Goal: Find contact information: Find contact information

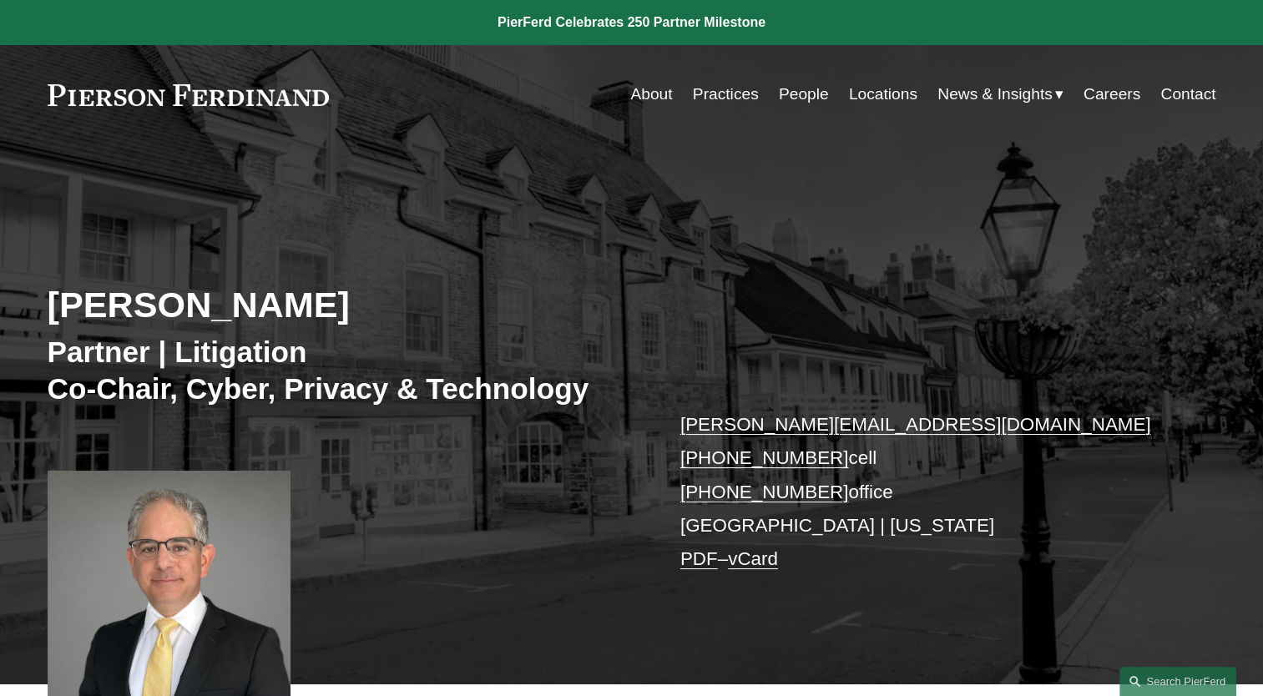
click at [786, 96] on link "People" at bounding box center [804, 94] width 50 height 32
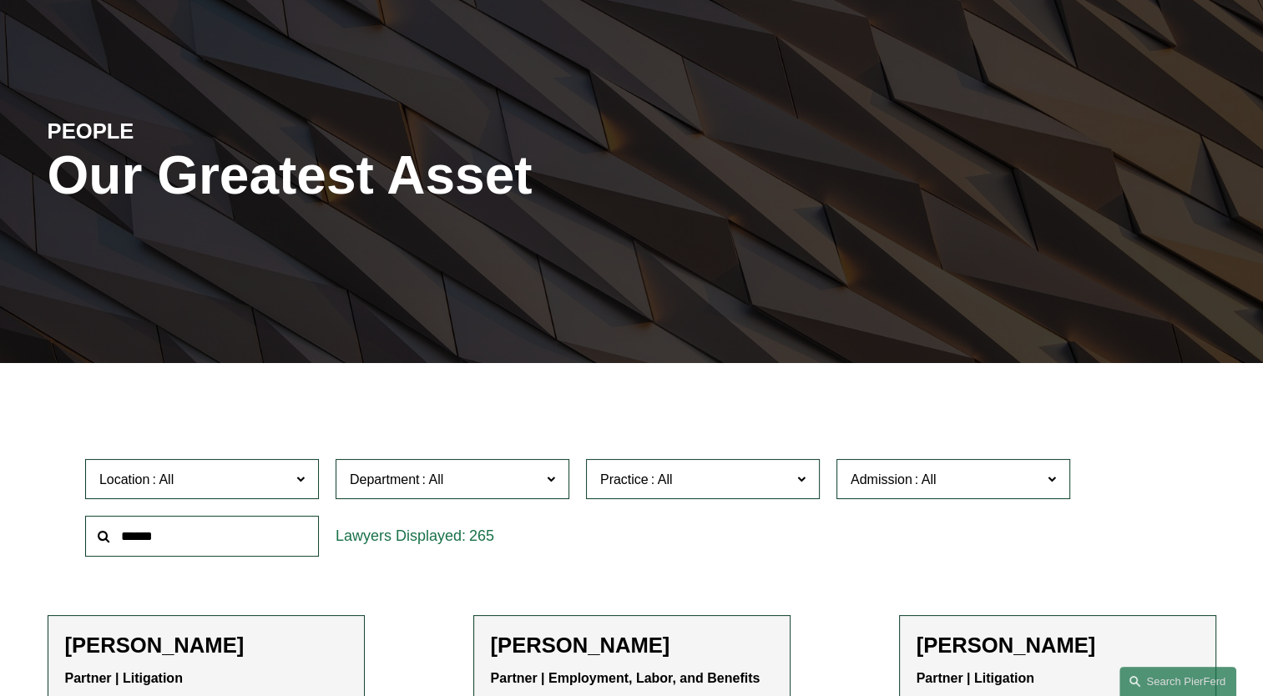
scroll to position [167, 0]
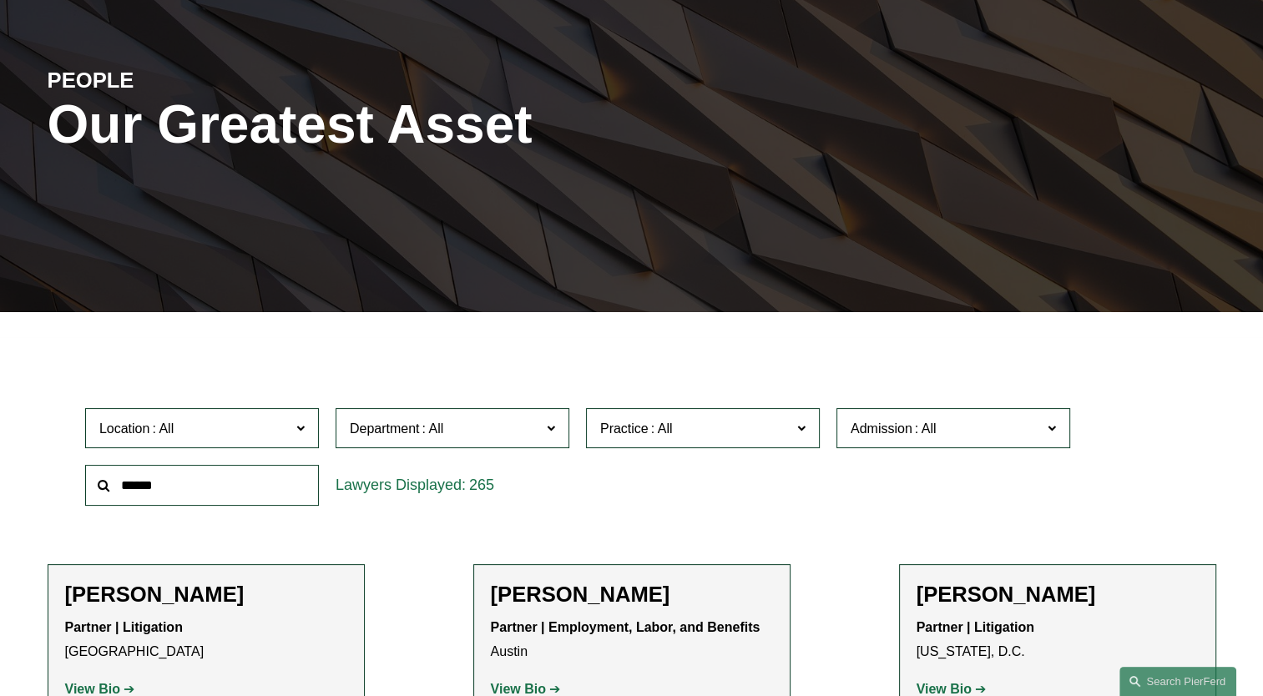
click at [204, 479] on input "text" at bounding box center [202, 485] width 234 height 41
type input "****"
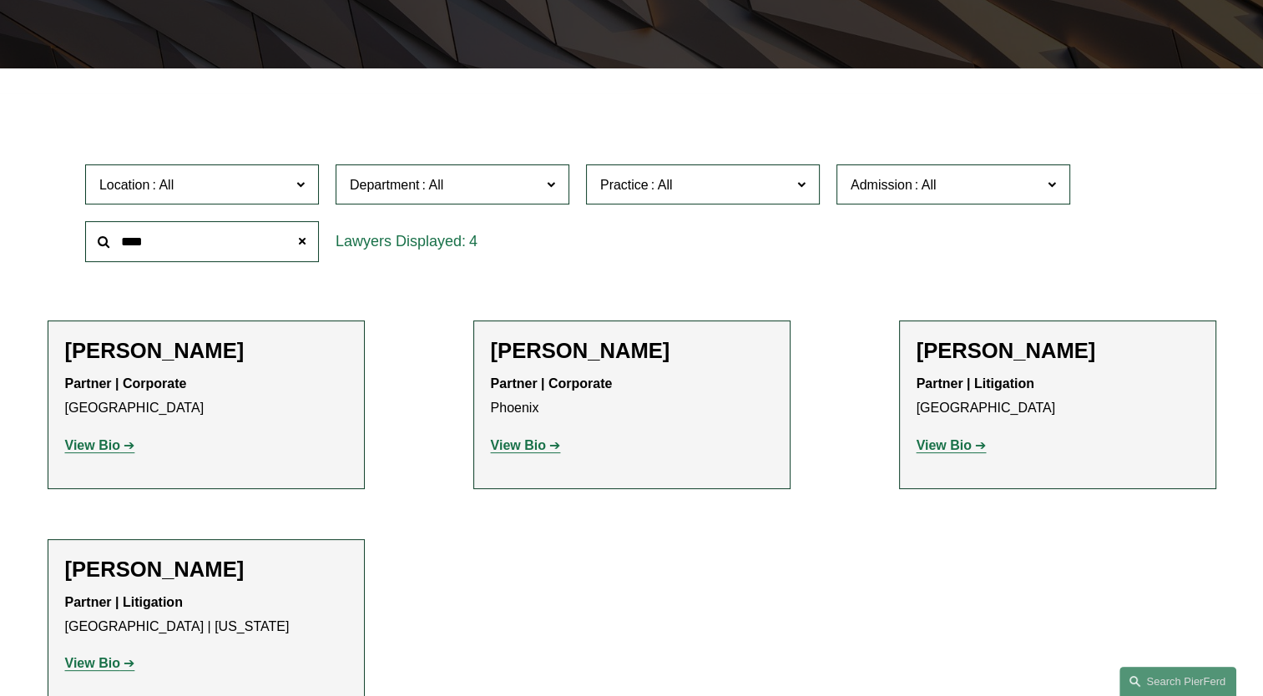
scroll to position [417, 0]
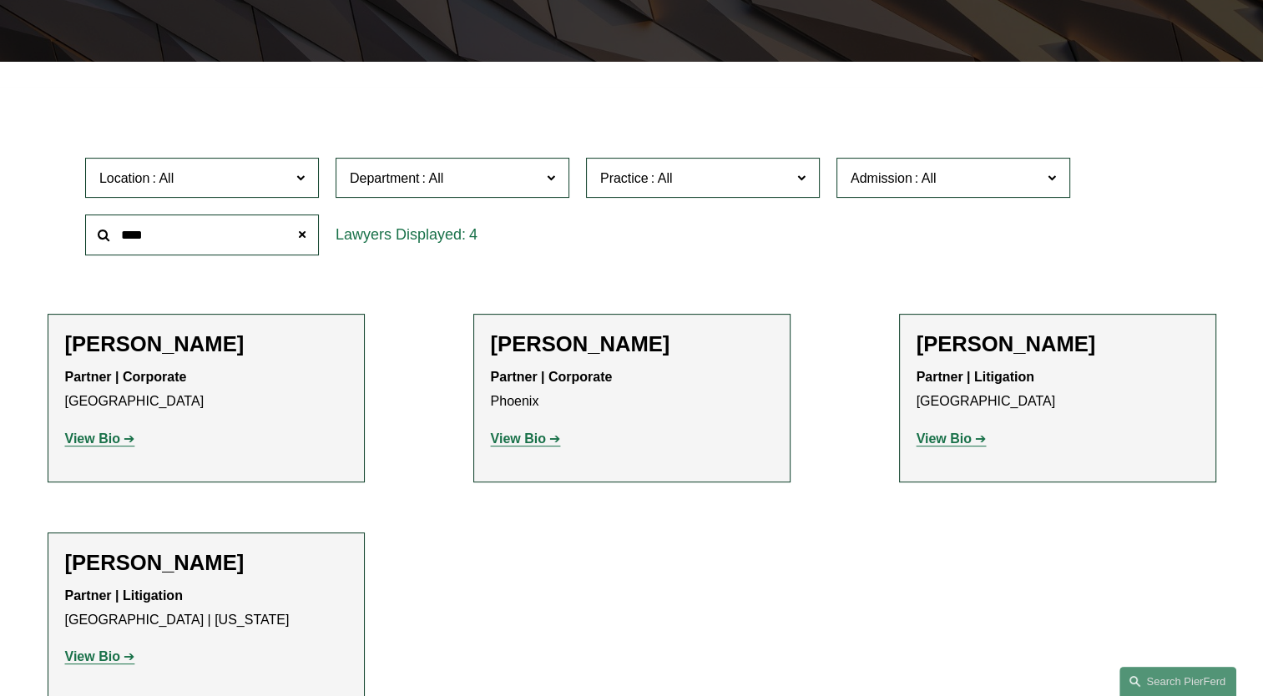
click at [947, 433] on strong "View Bio" at bounding box center [944, 439] width 55 height 14
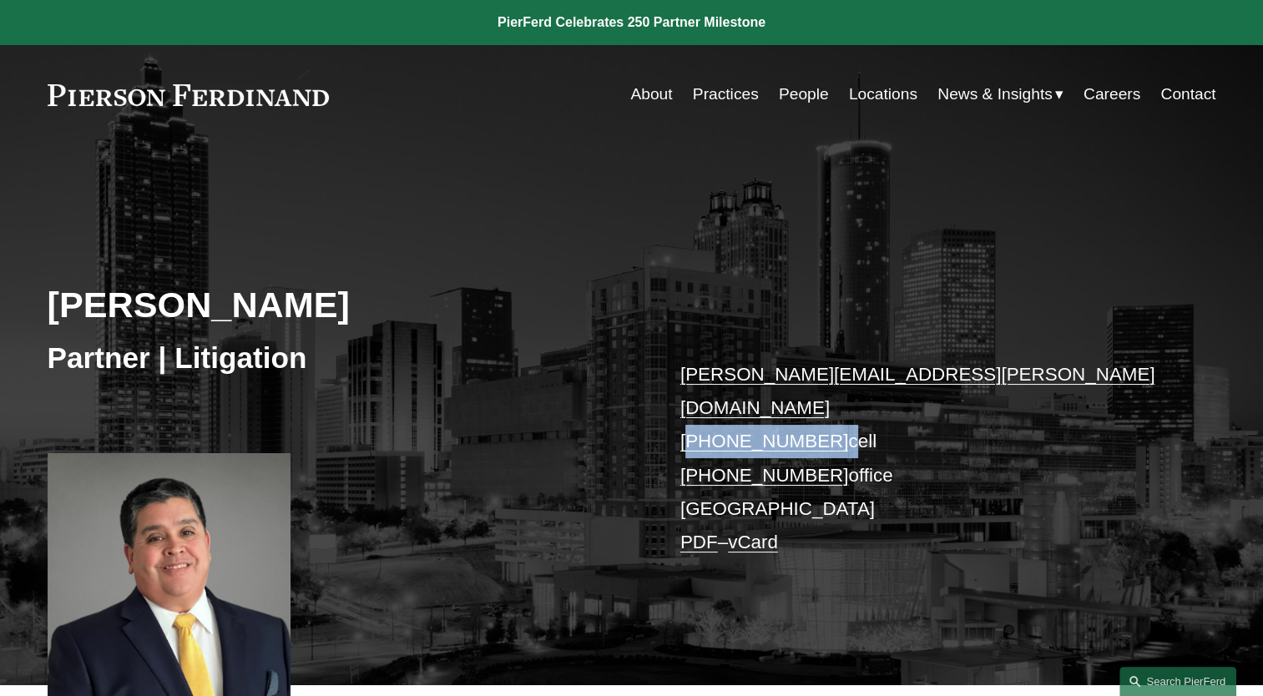
drag, startPoint x: 826, startPoint y: 410, endPoint x: 696, endPoint y: 398, distance: 130.8
click at [696, 398] on p "john.goselin@pierferd.com +1.678.478.3570 cell +1.678.271.1830 office Atlanta P…" at bounding box center [924, 459] width 487 height 202
copy p "1.678.478.3570"
click at [943, 386] on p "john.goselin@pierferd.com +1.678.478.3570 cell +1.678.271.1830 office Atlanta P…" at bounding box center [924, 459] width 487 height 202
drag, startPoint x: 822, startPoint y: 443, endPoint x: 695, endPoint y: 433, distance: 128.1
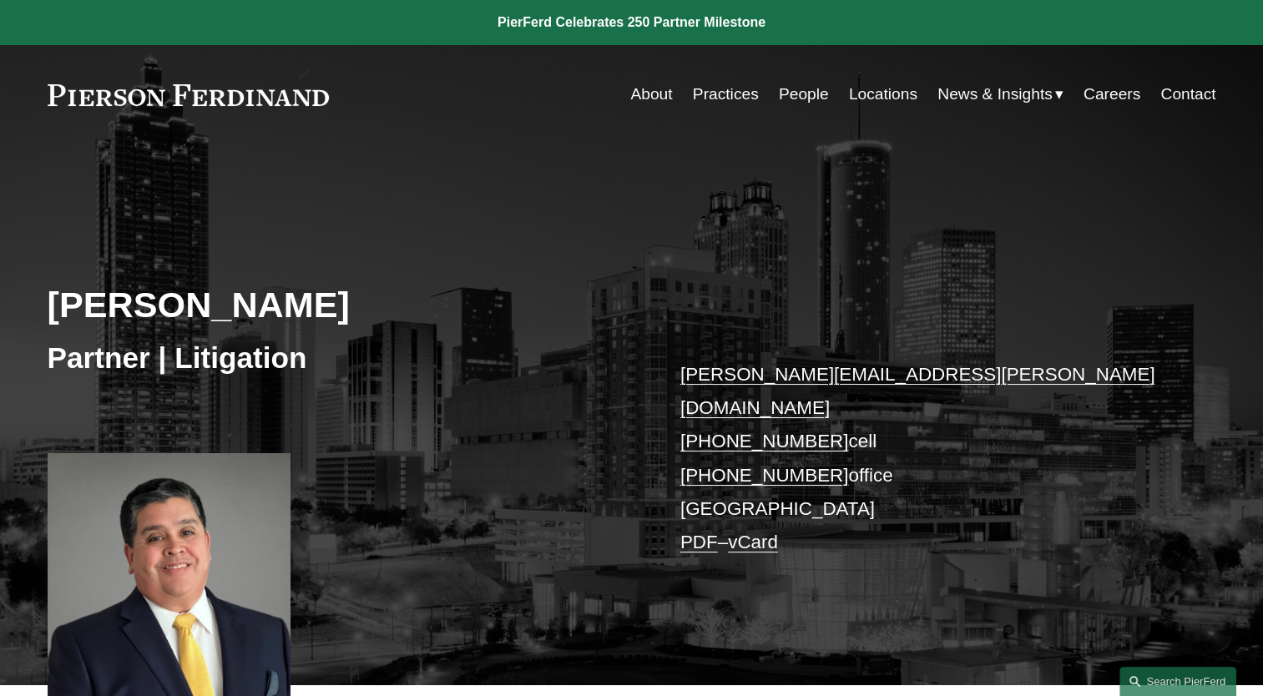
click at [695, 433] on p "john.goselin@pierferd.com +1.678.478.3570 cell +1.678.271.1830 office Atlanta P…" at bounding box center [924, 459] width 487 height 202
